Goal: Browse casually: Explore the website without a specific task or goal

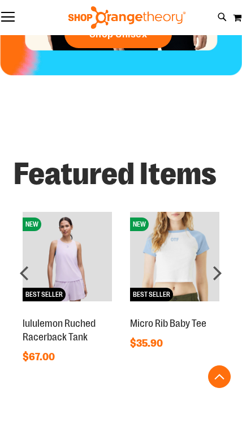
scroll to position [942, 0]
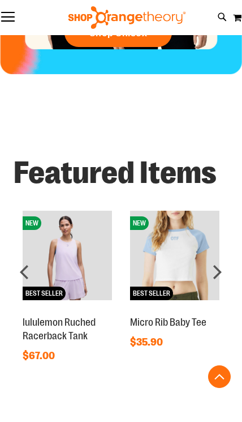
click at [222, 267] on div "next" at bounding box center [217, 271] width 23 height 23
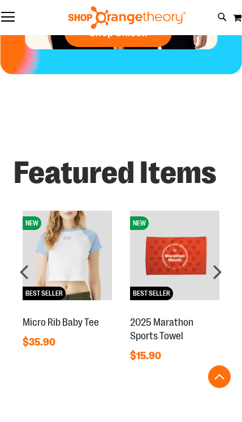
click at [216, 270] on div "next" at bounding box center [217, 271] width 23 height 23
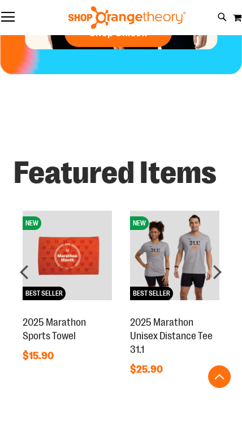
click at [223, 271] on div "next" at bounding box center [217, 271] width 23 height 23
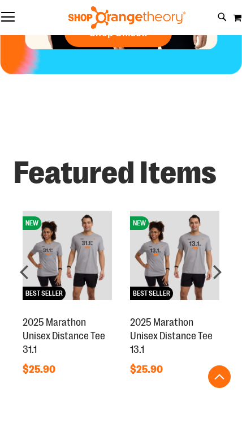
click at [223, 269] on div "next" at bounding box center [217, 271] width 23 height 23
click at [219, 269] on div "next" at bounding box center [217, 271] width 23 height 23
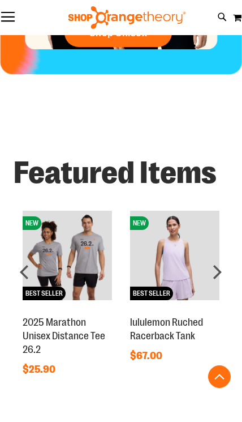
click at [220, 271] on div "next" at bounding box center [217, 271] width 23 height 23
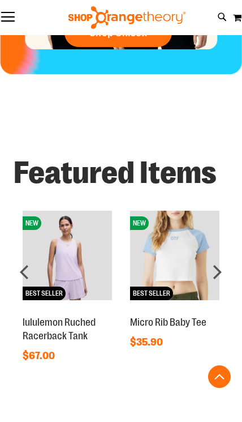
click at [225, 264] on div "next" at bounding box center [217, 271] width 23 height 23
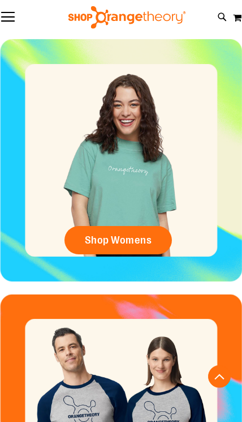
scroll to position [480, 0]
click at [208, 335] on div "Shop Unisex" at bounding box center [121, 421] width 242 height 255
click at [144, 242] on span "Shop Womens" at bounding box center [118, 240] width 67 height 12
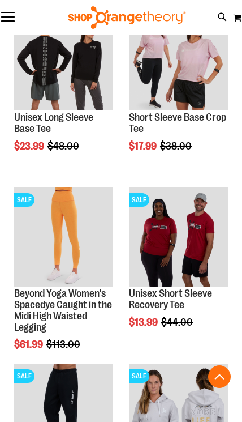
scroll to position [1605, 0]
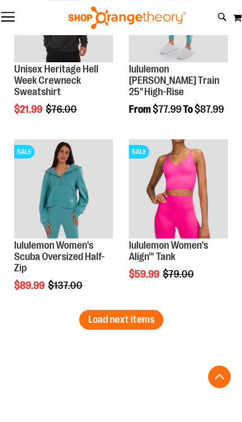
scroll to position [3052, 0]
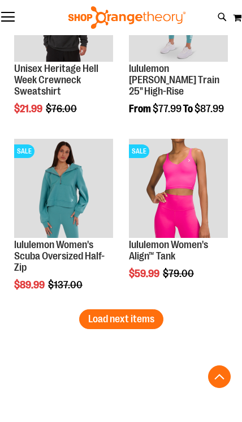
click at [144, 324] on span "Load next items" at bounding box center [121, 318] width 66 height 11
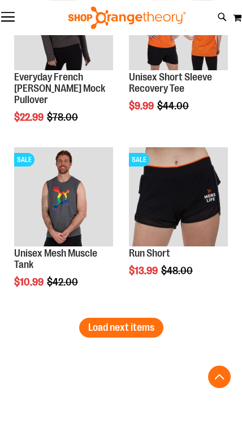
scroll to position [4100, 0]
click at [146, 326] on span "Load next items" at bounding box center [121, 327] width 66 height 11
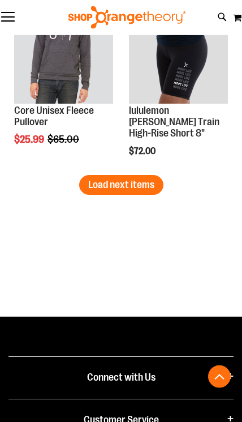
scroll to position [5292, 0]
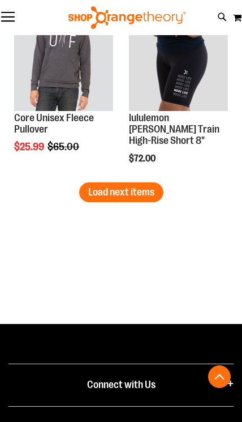
click at [88, 191] on span "Load next items" at bounding box center [121, 191] width 66 height 11
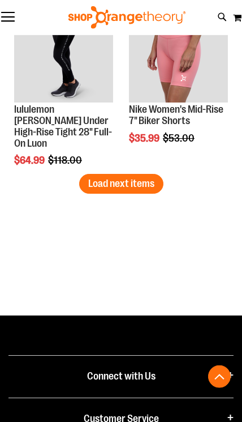
scroll to position [6317, 0]
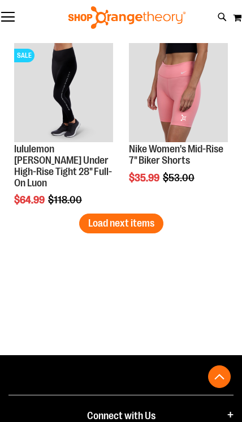
click at [101, 223] on span "Load next items" at bounding box center [121, 222] width 66 height 11
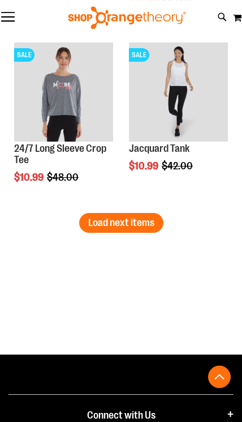
scroll to position [7373, 0]
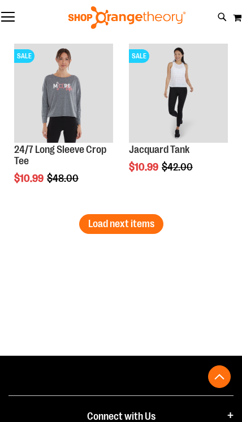
click at [100, 224] on span "Load next items" at bounding box center [121, 223] width 66 height 11
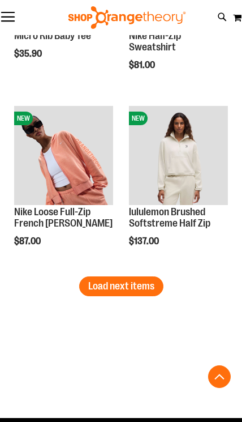
scroll to position [8367, 0]
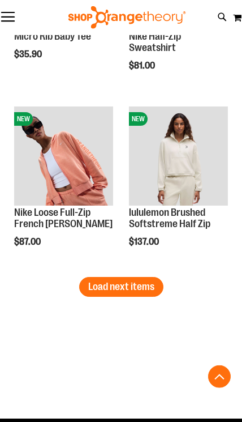
click at [119, 283] on span "Load next items" at bounding box center [121, 286] width 66 height 11
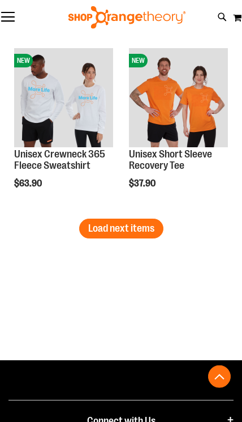
scroll to position [9475, 0]
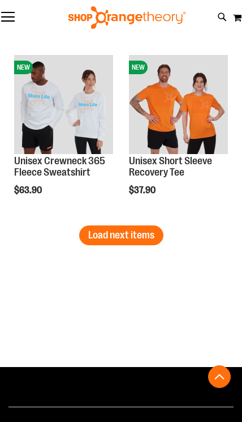
click at [105, 244] on button "Load next items" at bounding box center [121, 235] width 84 height 20
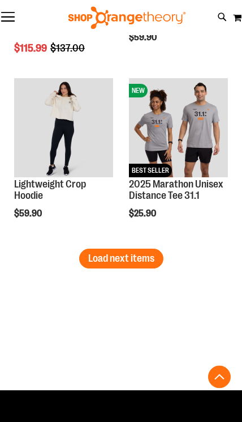
scroll to position [10502, 0]
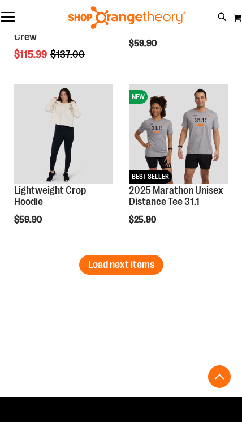
click at [118, 265] on span "Load next items" at bounding box center [121, 264] width 66 height 11
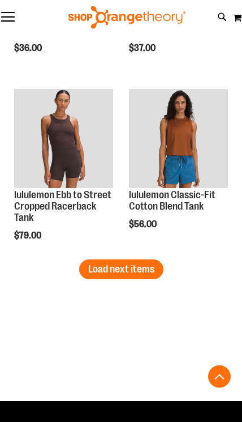
scroll to position [11555, 0]
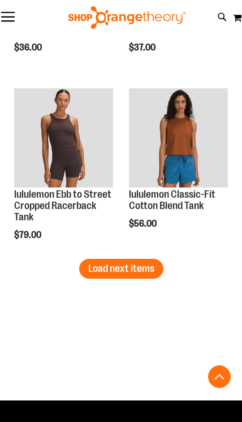
click at [115, 267] on span "Load next items" at bounding box center [121, 268] width 66 height 11
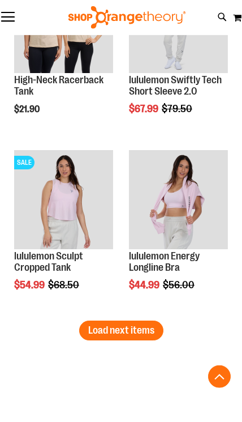
scroll to position [12551, 0]
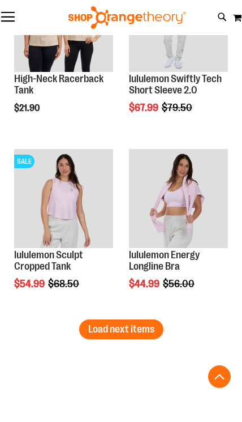
click at [128, 332] on span "Load next items" at bounding box center [121, 328] width 66 height 11
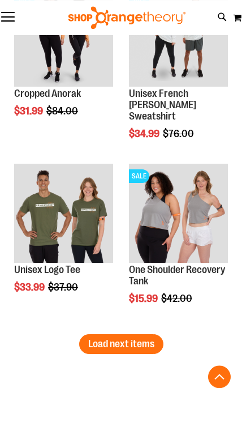
scroll to position [13592, 0]
click at [123, 336] on button "Load next items" at bounding box center [121, 344] width 84 height 20
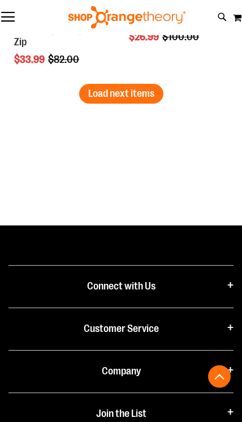
scroll to position [14901, 0]
